Goal: Navigation & Orientation: Understand site structure

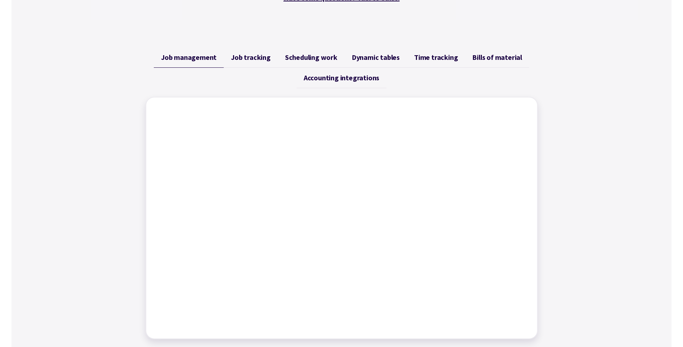
scroll to position [470, 0]
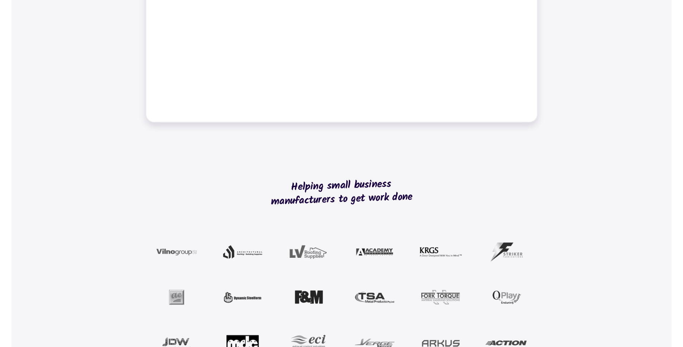
click at [164, 158] on div "Helping small business manufacturers to get work done Read customer stories" at bounding box center [342, 272] width 392 height 237
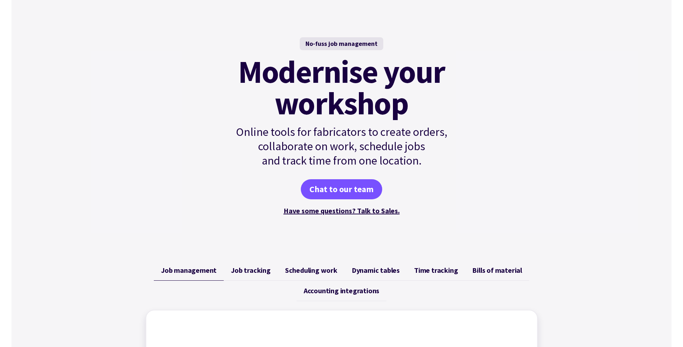
scroll to position [0, 0]
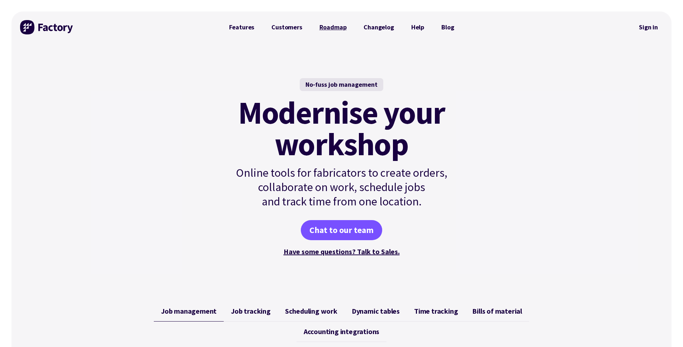
click at [328, 21] on link "Roadmap" at bounding box center [333, 27] width 44 height 14
click at [46, 27] on img at bounding box center [47, 27] width 54 height 14
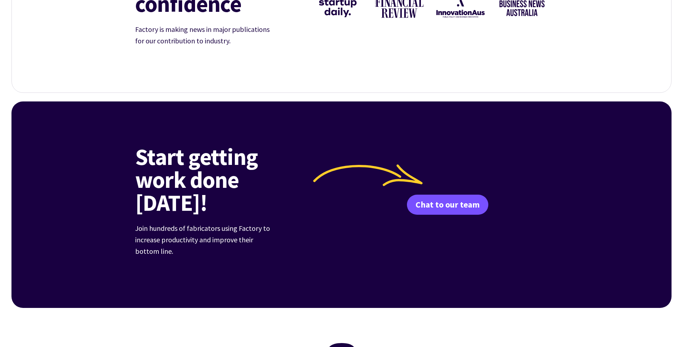
scroll to position [2781, 0]
